Goal: Task Accomplishment & Management: Manage account settings

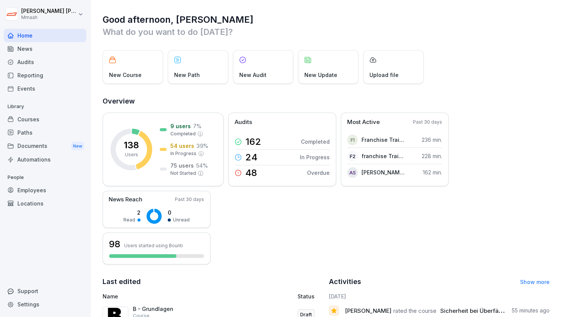
drag, startPoint x: 442, startPoint y: 8, endPoint x: 312, endPoint y: 19, distance: 130.5
click at [312, 19] on h1 "Good afternoon, [PERSON_NAME]" at bounding box center [326, 20] width 447 height 12
click at [26, 66] on div "Audits" at bounding box center [45, 61] width 83 height 13
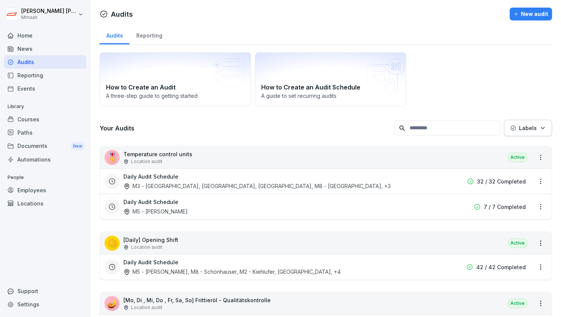
click at [465, 27] on div "Audits Reporting" at bounding box center [326, 35] width 453 height 20
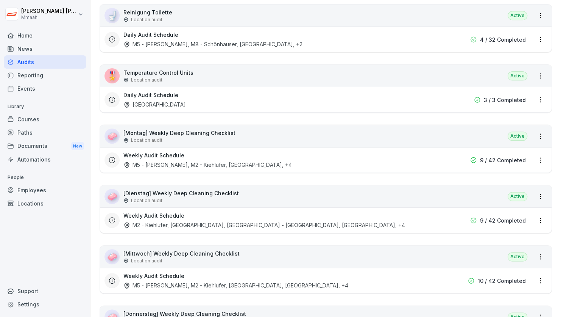
scroll to position [348, 0]
click at [299, 103] on div "Daily Audit Schedule [GEOGRAPHIC_DATA]" at bounding box center [277, 98] width 308 height 17
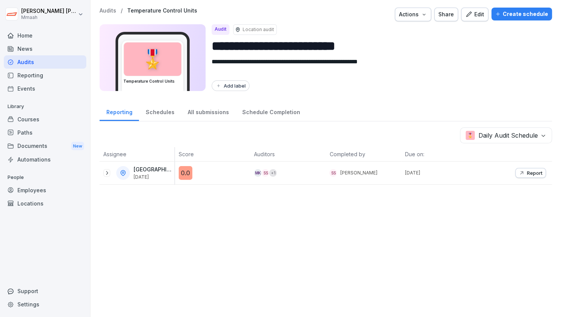
click at [500, 10] on div "Create schedule" at bounding box center [521, 14] width 53 height 8
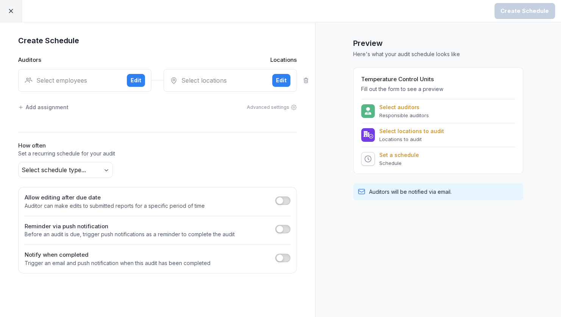
click at [30, 77] on icon at bounding box center [29, 80] width 8 height 6
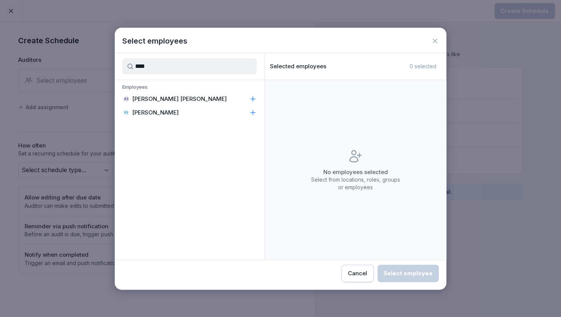
type input "****"
click at [146, 98] on p "[PERSON_NAME] [PERSON_NAME]" at bounding box center [179, 99] width 95 height 8
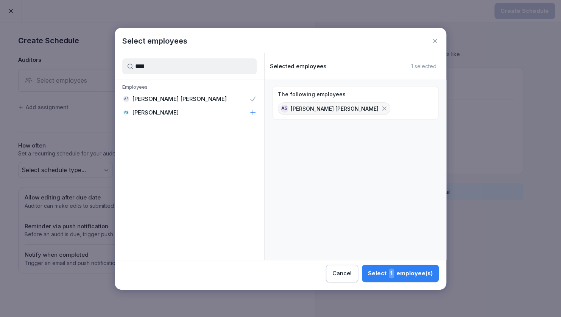
click at [434, 280] on button "Select 1 employee(s)" at bounding box center [400, 272] width 77 height 17
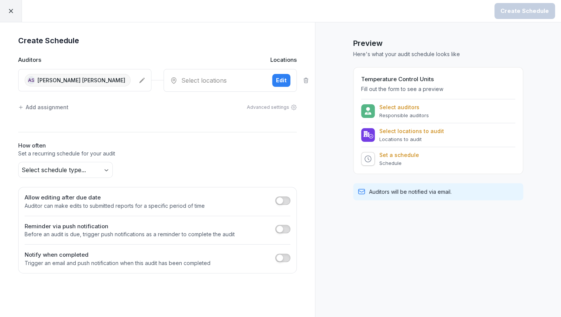
click at [188, 89] on div "Select locations Edit" at bounding box center [230, 80] width 133 height 23
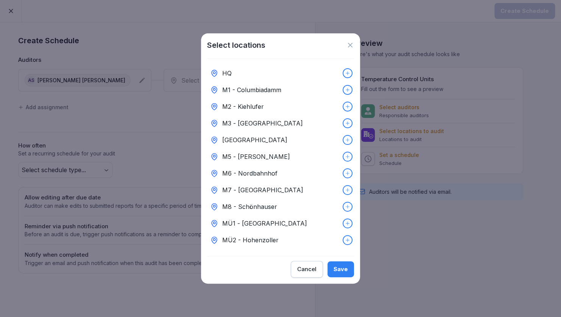
click at [245, 169] on p "M6 - Nordbahnhof" at bounding box center [249, 173] width 55 height 9
click at [350, 273] on button "Save" at bounding box center [341, 269] width 27 height 16
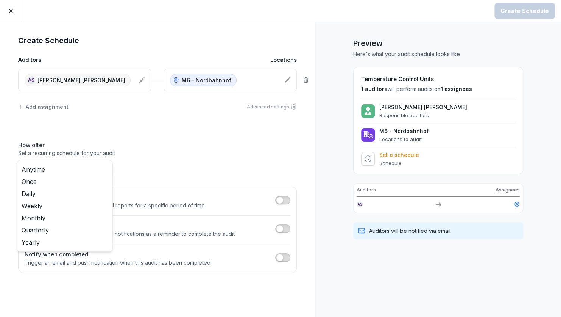
click at [82, 167] on body "Create Schedule Create Schedule Auditors Locations AS [PERSON_NAME] [PERSON_NAM…" at bounding box center [280, 158] width 561 height 317
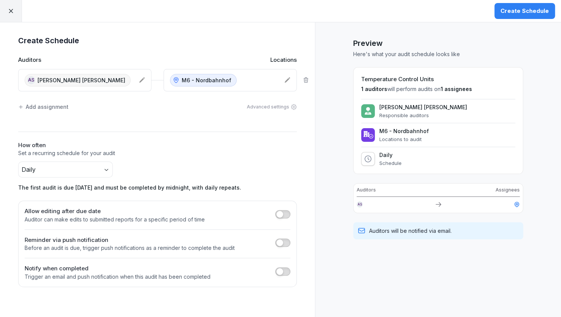
click at [509, 12] on div "Create Schedule" at bounding box center [525, 11] width 48 height 8
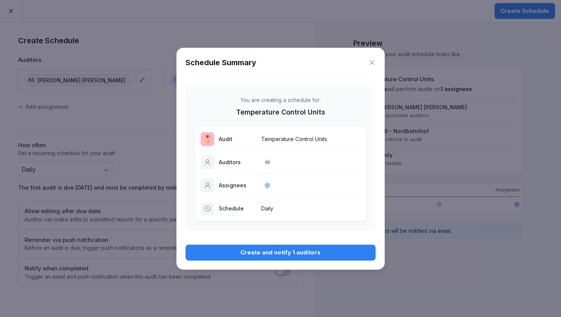
click at [287, 250] on div "Create and notify 1 auditors" at bounding box center [281, 252] width 178 height 8
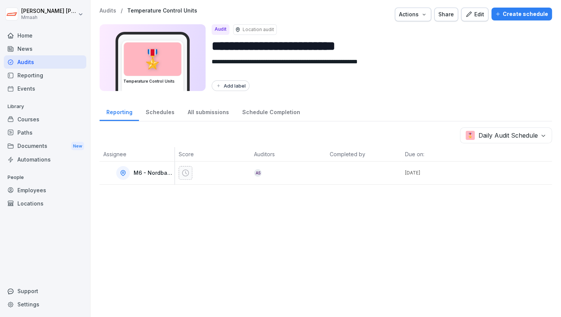
click at [58, 65] on div "Audits" at bounding box center [45, 61] width 83 height 13
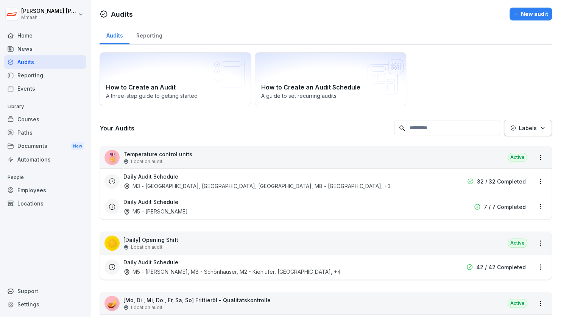
click at [516, 86] on div "How to Create an Audit A three-step guide to getting started How to Create an A…" at bounding box center [326, 79] width 453 height 54
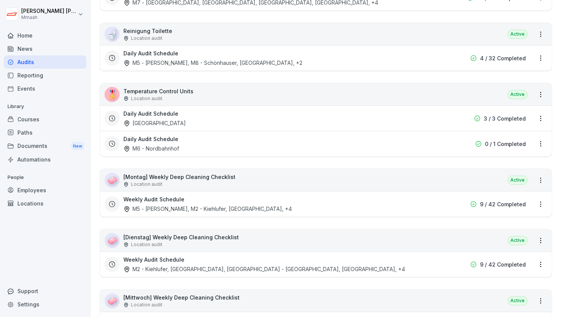
scroll to position [333, 0]
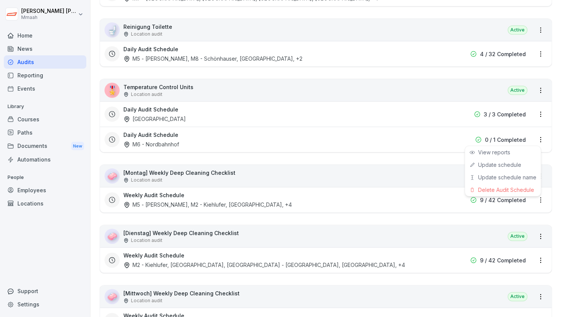
click at [531, 139] on html "[PERSON_NAME] Mmaah Home News Audits Reporting Events Library Courses Paths Doc…" at bounding box center [280, 158] width 561 height 317
click at [500, 191] on div "Delete Audit Schedule" at bounding box center [503, 189] width 76 height 12
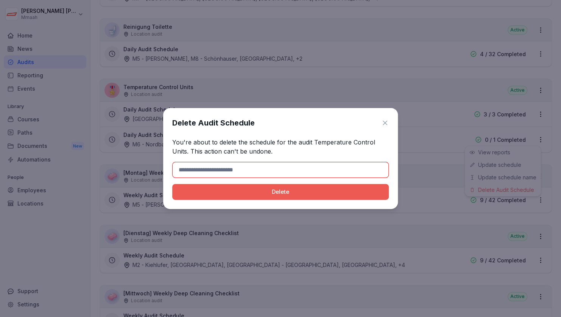
click at [298, 169] on input at bounding box center [280, 170] width 217 height 16
type input "******"
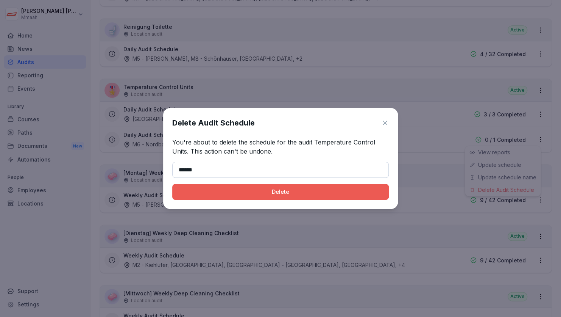
click at [241, 194] on div "Delete" at bounding box center [280, 191] width 205 height 8
